Goal: Information Seeking & Learning: Learn about a topic

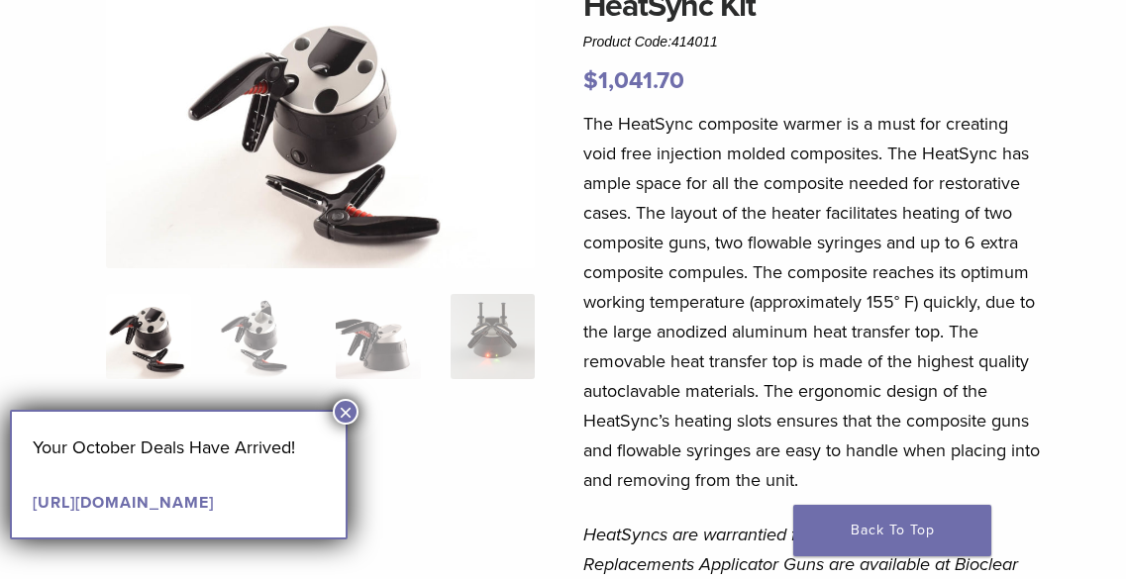
scroll to position [99, 0]
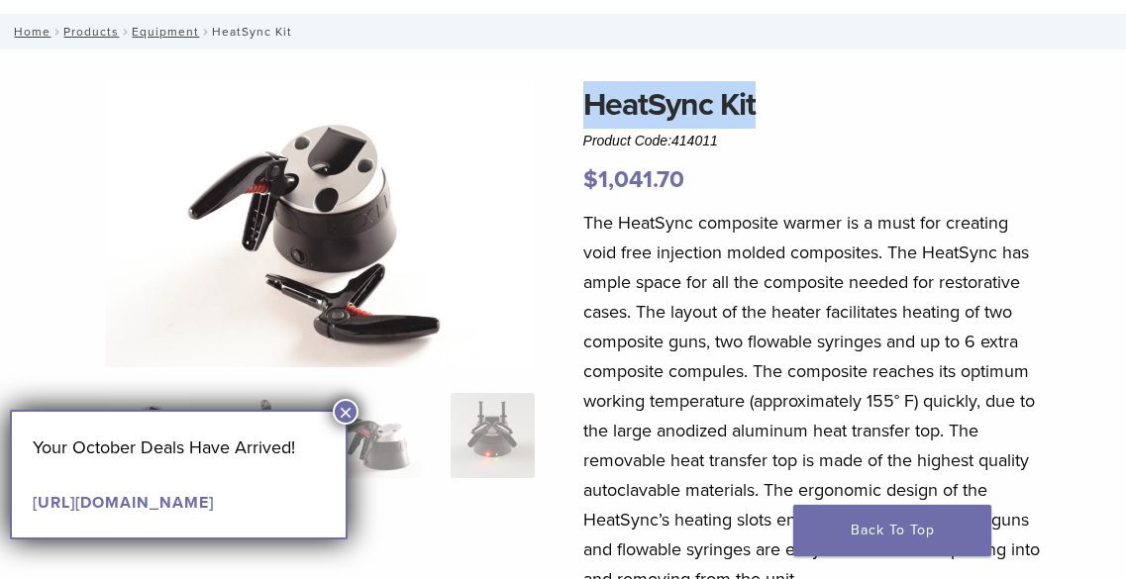
drag, startPoint x: 766, startPoint y: 101, endPoint x: 584, endPoint y: 104, distance: 181.3
click at [584, 104] on h1 "HeatSync Kit" at bounding box center [811, 105] width 457 height 48
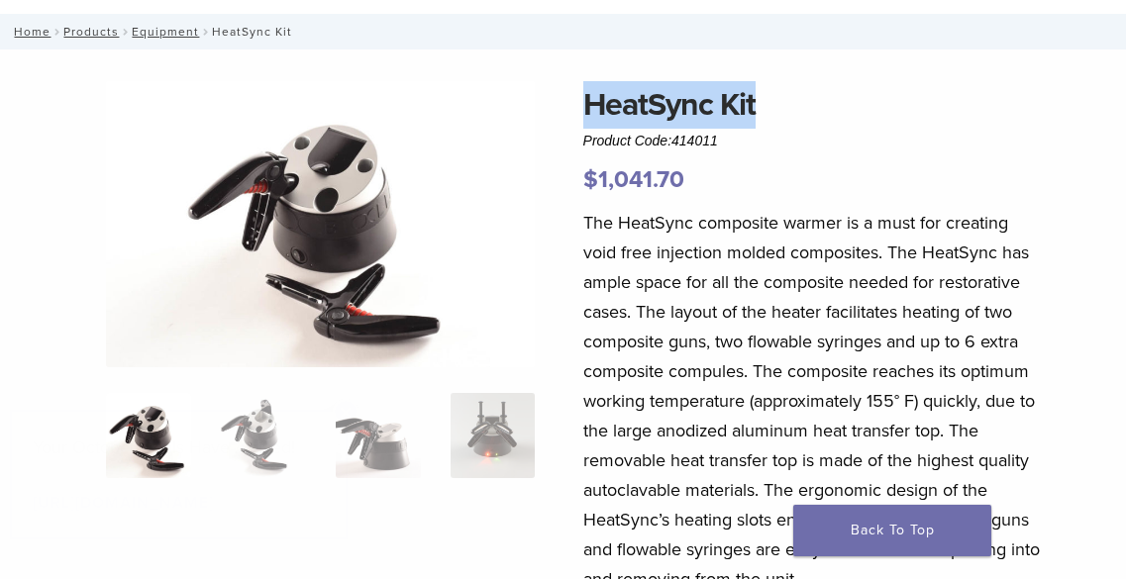
copy h1 "HeatSync Kit"
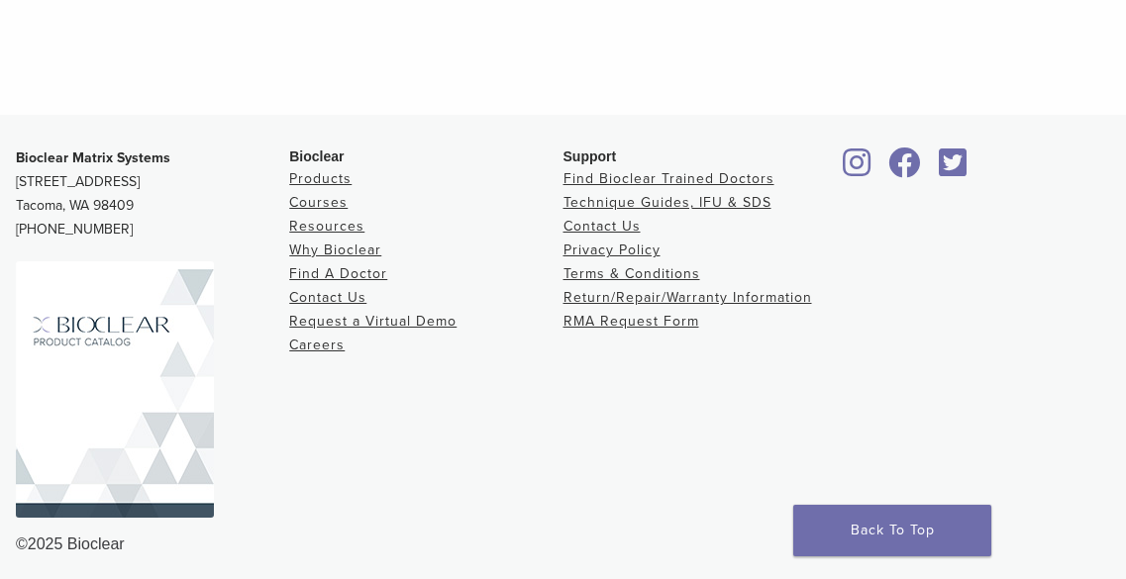
scroll to position [2433, 0]
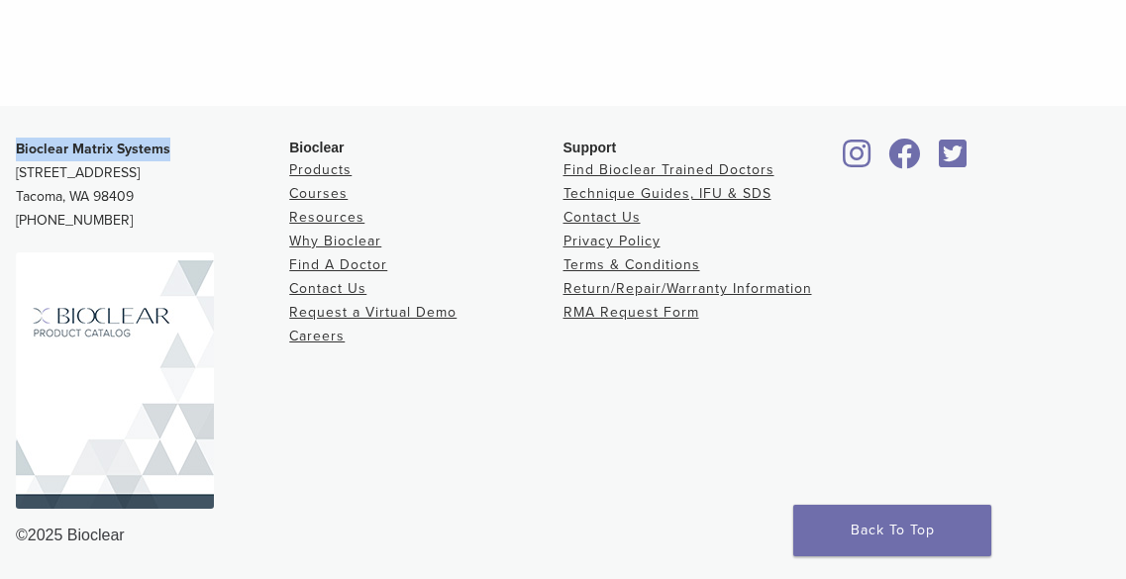
drag, startPoint x: 171, startPoint y: 148, endPoint x: 11, endPoint y: 160, distance: 161.0
click at [11, 160] on div "Bioclear Matrix Systems 3901 South Fife Street, Suite 100 Tacoma, WA 98409 1.85…" at bounding box center [563, 343] width 1126 height 442
click at [111, 533] on div "©2025 Bioclear" at bounding box center [563, 536] width 1094 height 24
copy div "Bioclear"
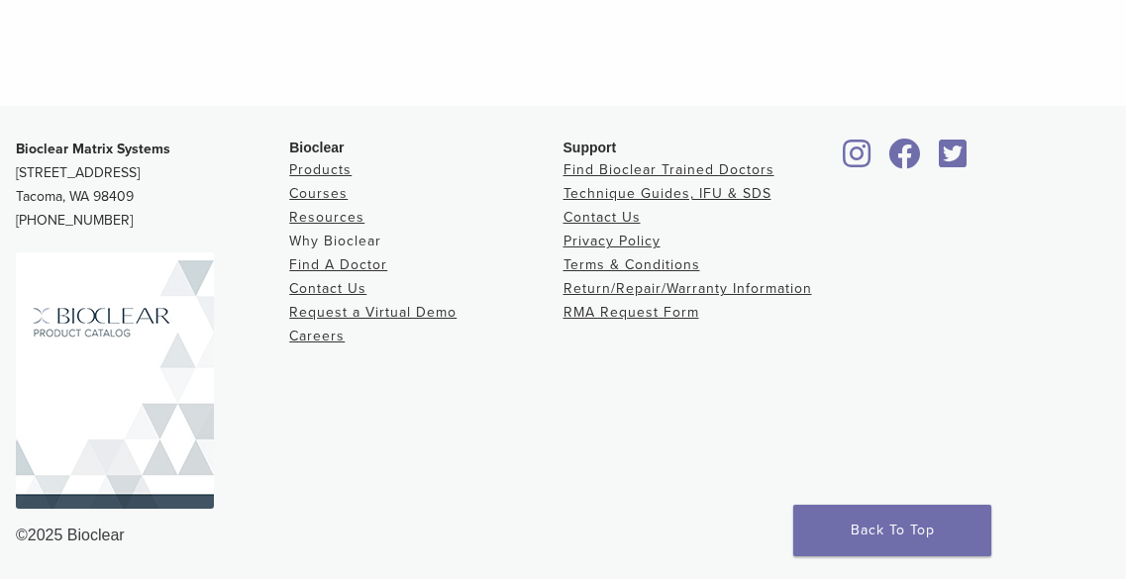
click at [338, 236] on link "Why Bioclear" at bounding box center [335, 241] width 92 height 17
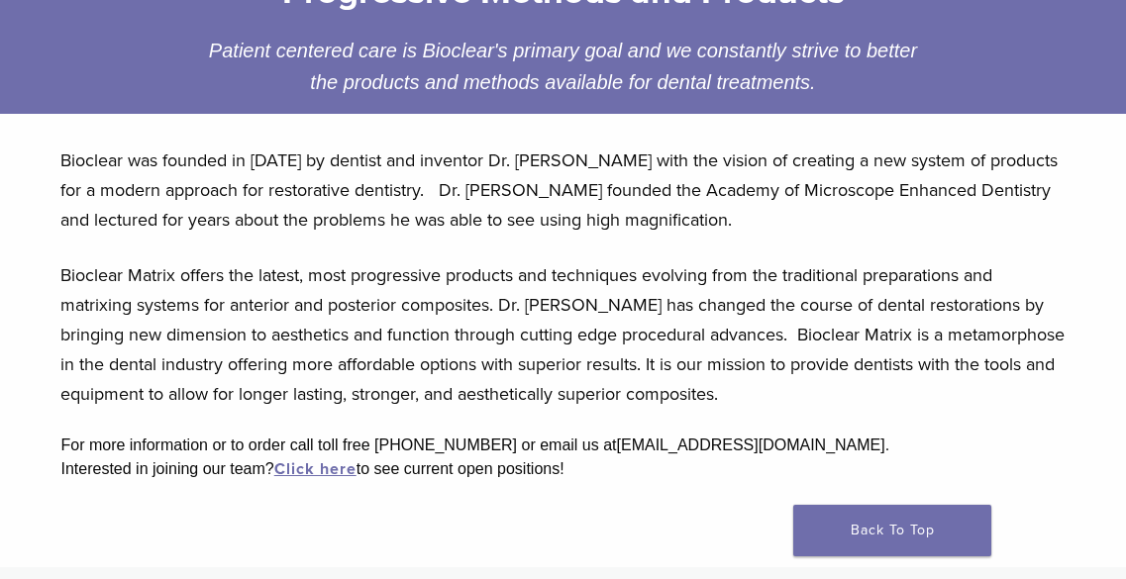
scroll to position [396, 0]
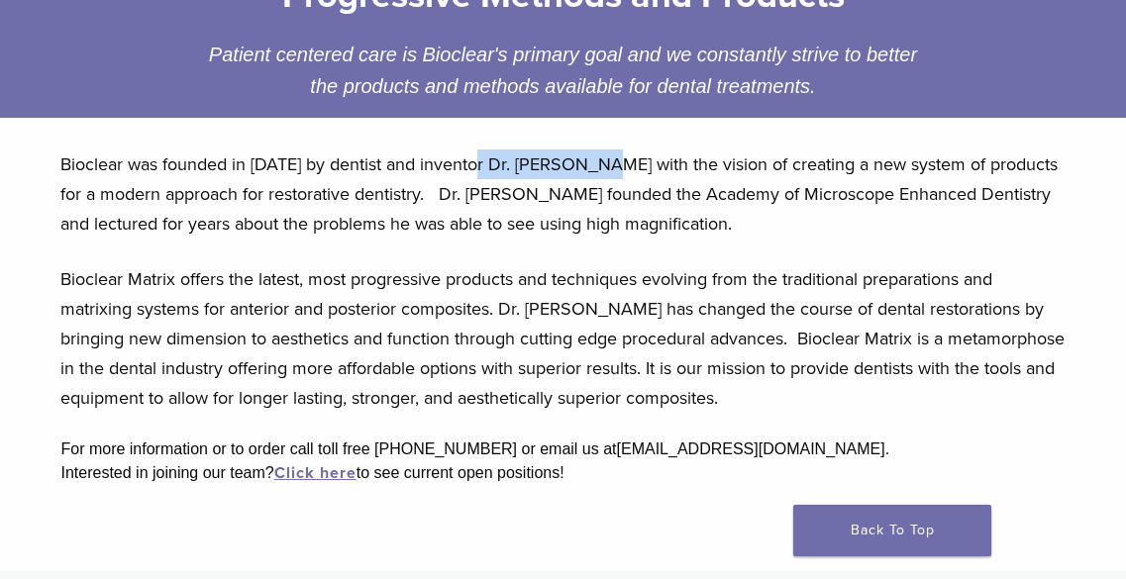
drag, startPoint x: 486, startPoint y: 168, endPoint x: 602, endPoint y: 160, distance: 116.1
click at [602, 160] on p "Bioclear was founded in 2007 by dentist and inventor Dr. David Clark with the v…" at bounding box center [562, 194] width 1004 height 89
click at [312, 475] on link "Click here" at bounding box center [315, 473] width 82 height 20
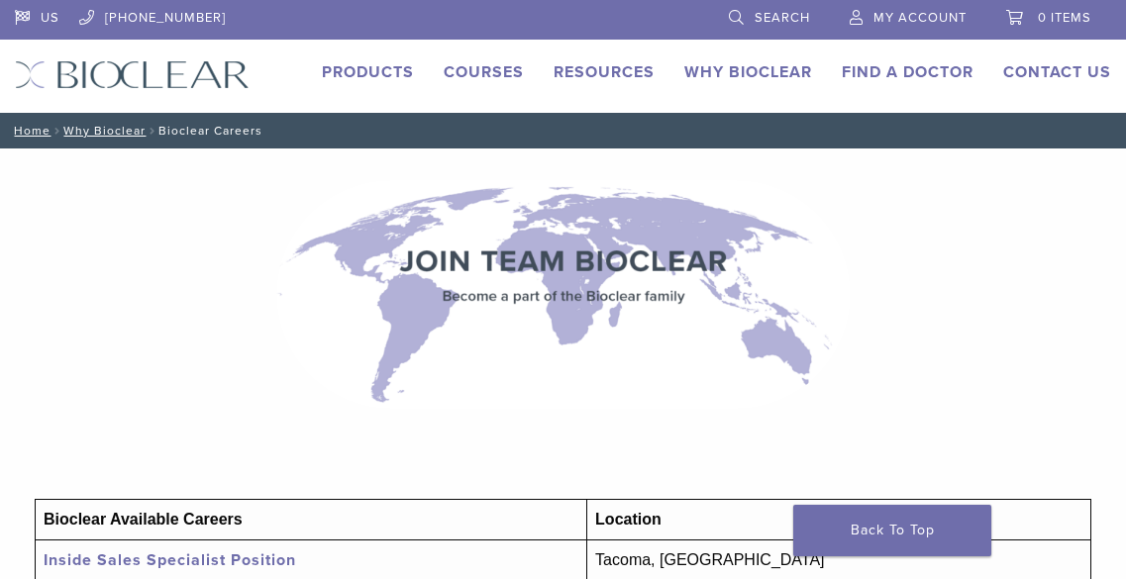
scroll to position [198, 0]
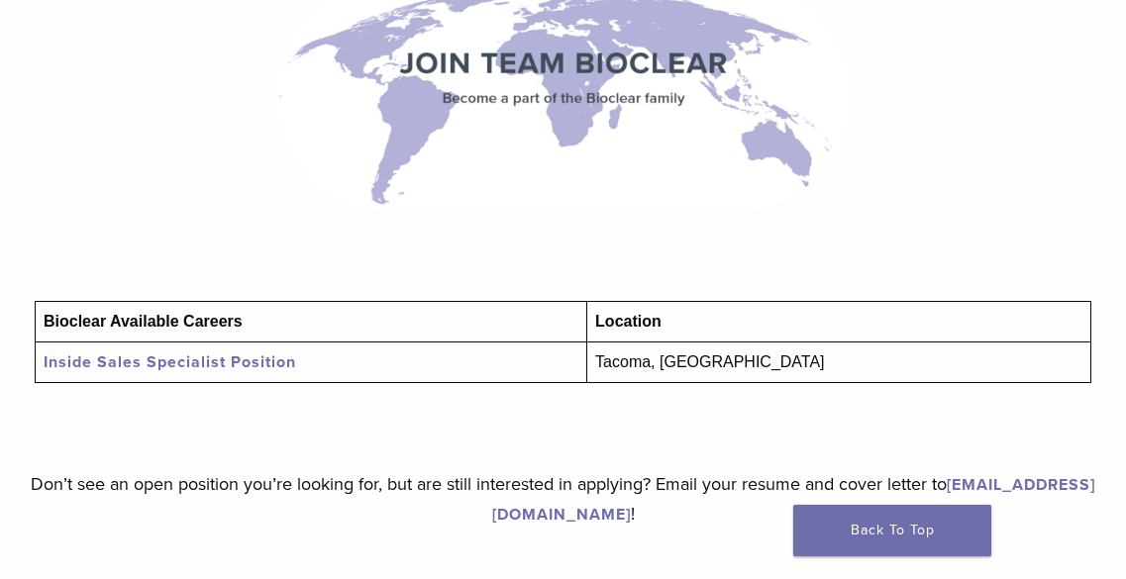
click at [209, 361] on link "Inside Sales Specialist Position" at bounding box center [170, 363] width 253 height 20
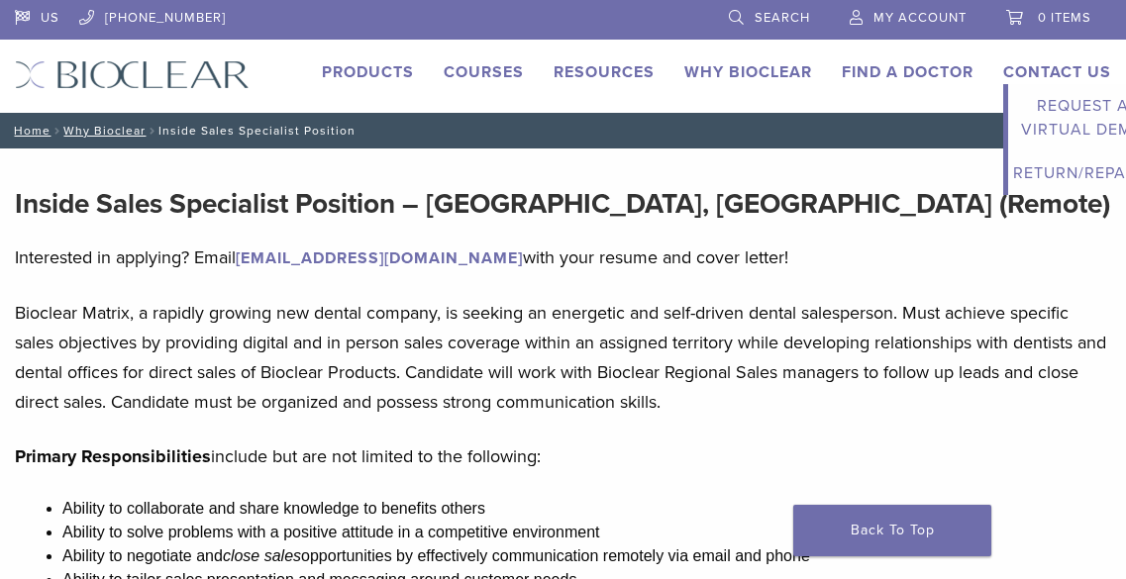
click at [1042, 73] on link "Contact Us" at bounding box center [1057, 72] width 108 height 20
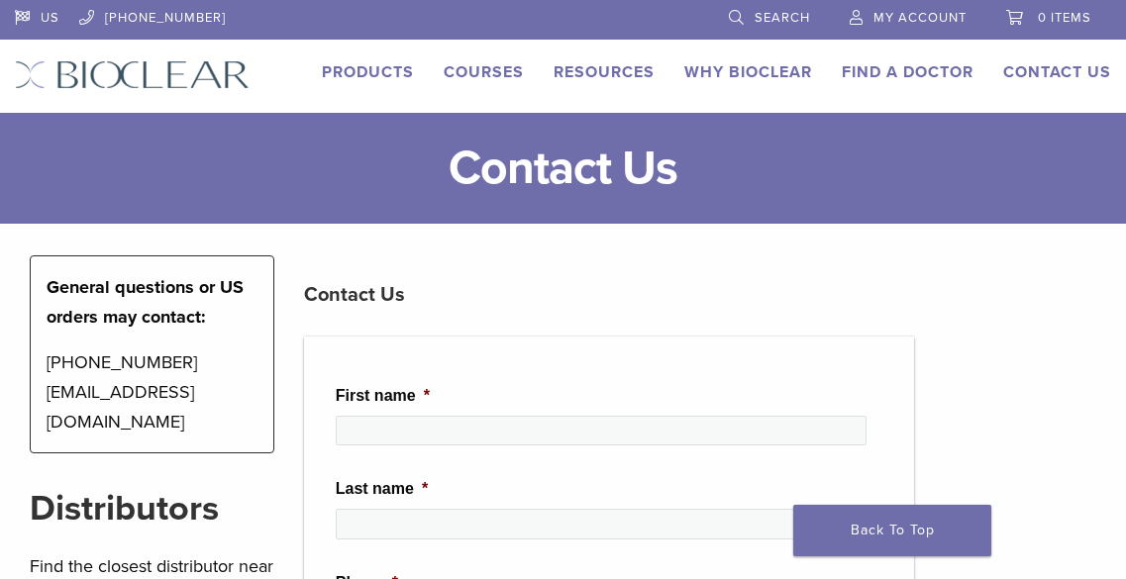
click at [155, 75] on img at bounding box center [132, 74] width 235 height 29
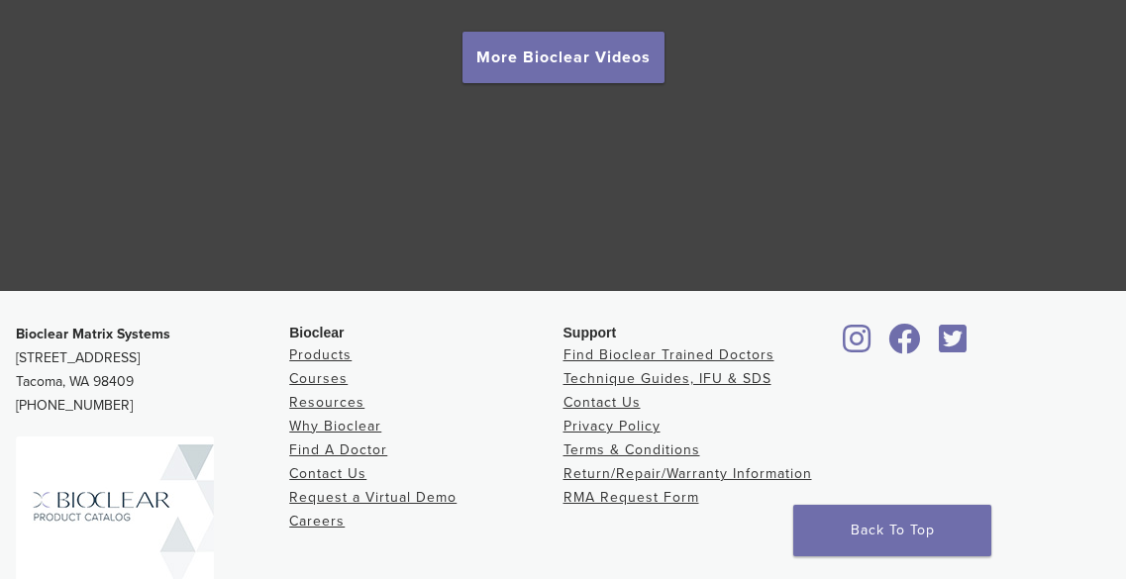
scroll to position [3860, 0]
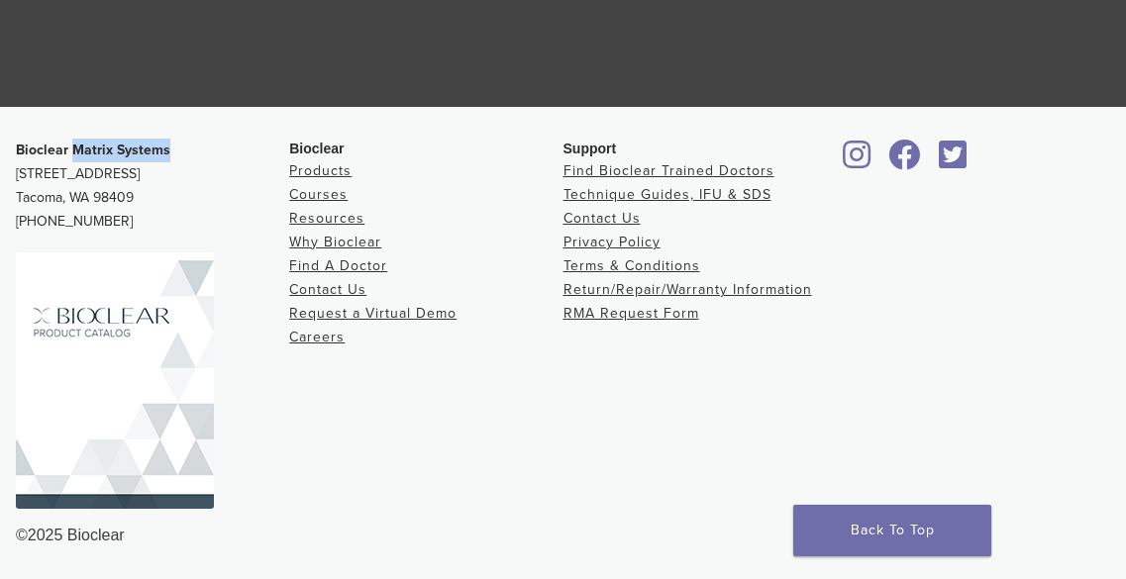
drag, startPoint x: 173, startPoint y: 146, endPoint x: 71, endPoint y: 151, distance: 102.1
click at [71, 151] on p "Bioclear Matrix Systems 3901 South Fife Street, Suite 100 Tacoma, WA 98409 1.85…" at bounding box center [152, 186] width 273 height 95
copy strong "Matrix Systems"
